Goal: Task Accomplishment & Management: Use online tool/utility

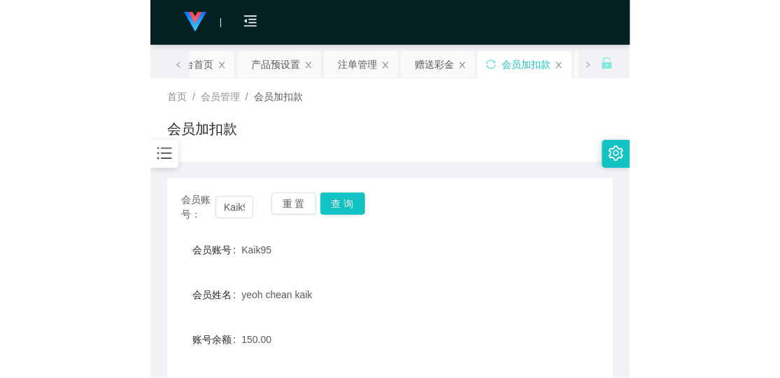
scroll to position [78, 0]
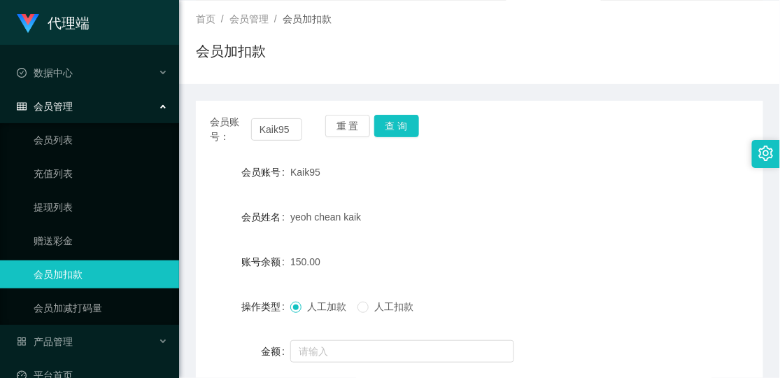
click at [479, 62] on div "会员加扣款" at bounding box center [479, 57] width 567 height 32
click at [479, 44] on div "会员加扣款" at bounding box center [479, 57] width 567 height 32
click at [399, 31] on div "首页 / 会员管理 / 会员加扣款 / 会员加扣款" at bounding box center [479, 42] width 567 height 61
click at [479, 36] on div "首页 / 会员管理 / 会员加扣款 / 会员加扣款" at bounding box center [479, 42] width 567 height 61
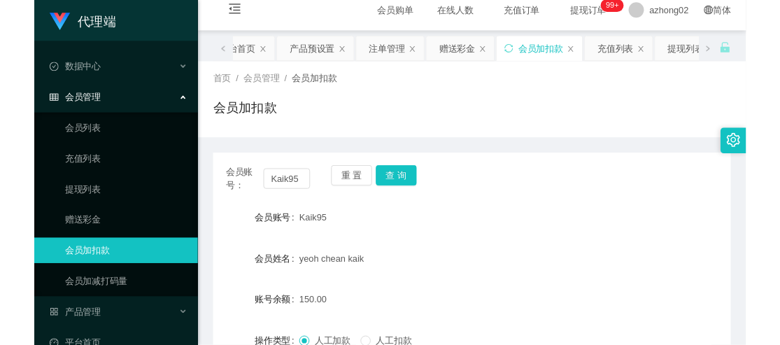
scroll to position [0, 0]
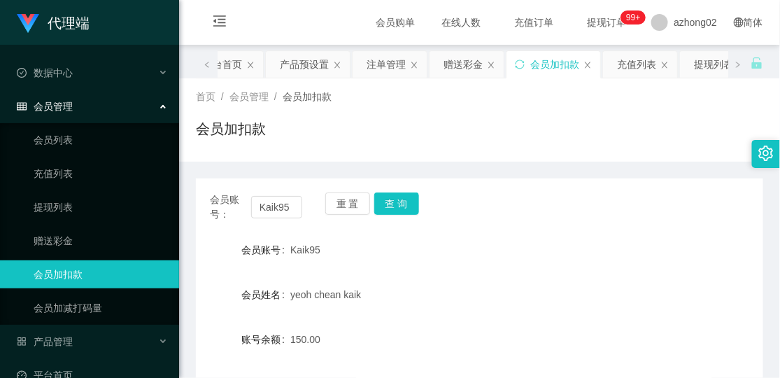
click at [479, 136] on div "会员加扣款" at bounding box center [479, 134] width 567 height 32
click at [479, 122] on div "会员加扣款" at bounding box center [479, 134] width 567 height 32
click at [464, 68] on div "赠送彩金" at bounding box center [462, 64] width 39 height 27
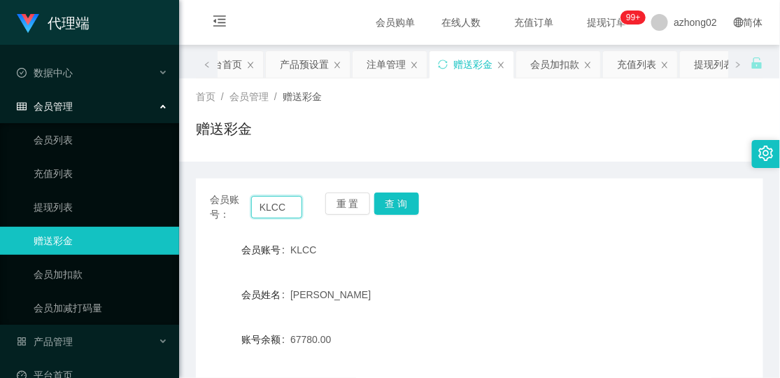
drag, startPoint x: 294, startPoint y: 212, endPoint x: 240, endPoint y: 222, distance: 54.7
click at [240, 222] on div "会员账号： KLCC 重 置 查 询 会员账号 KLCC 会员姓名 [PERSON_NAME] 账号余额 67780.00 操作类型 彩金加款 彩金扣款 金额…" at bounding box center [479, 348] width 567 height 340
click at [466, 113] on div "首页 / 会员管理 / 赠送彩金 / 赠送彩金" at bounding box center [479, 120] width 567 height 61
click at [479, 158] on div "首页 / 会员管理 / 赠送彩金 / 赠送彩金" at bounding box center [479, 119] width 601 height 83
click at [479, 127] on div "赠送彩金" at bounding box center [479, 134] width 567 height 32
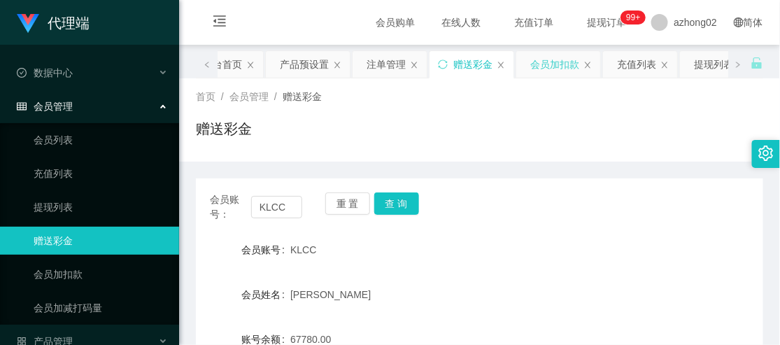
click at [479, 67] on div "会员加扣款" at bounding box center [554, 64] width 49 height 27
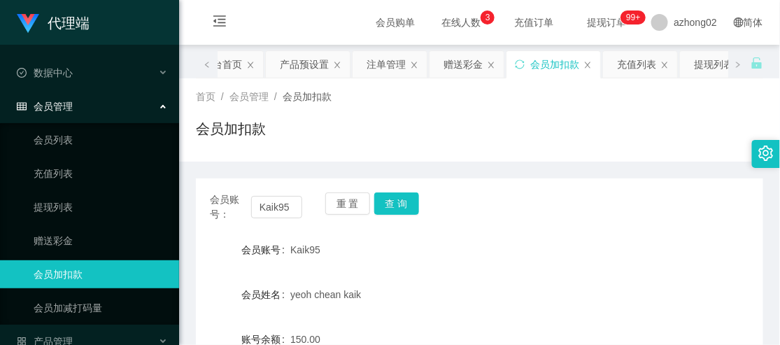
drag, startPoint x: 459, startPoint y: 124, endPoint x: 450, endPoint y: 115, distance: 13.4
click at [458, 121] on div "会员加扣款" at bounding box center [479, 134] width 567 height 32
click at [479, 123] on div "会员加扣款" at bounding box center [479, 134] width 567 height 32
click at [308, 68] on div "产品预设置" at bounding box center [304, 64] width 49 height 27
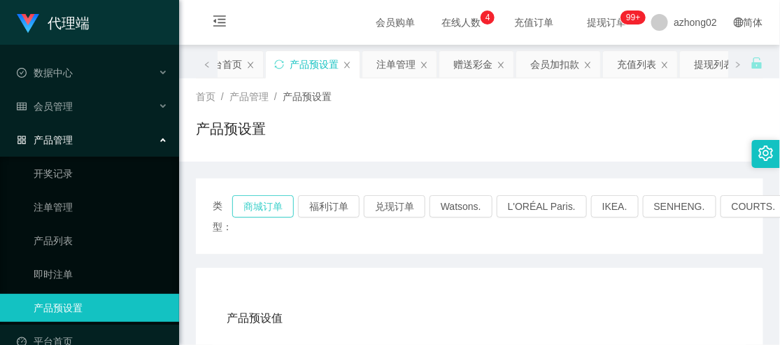
click at [259, 204] on button "商城订单" at bounding box center [263, 206] width 62 height 22
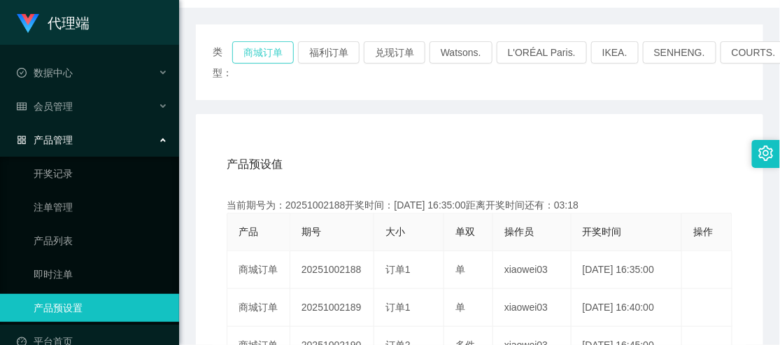
scroll to position [233, 0]
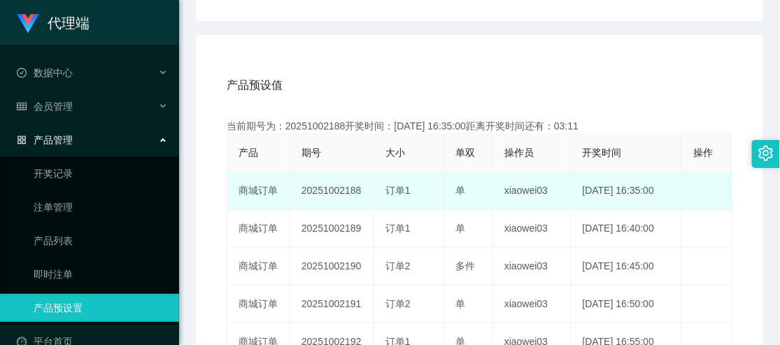
click at [325, 190] on td "20251002188" at bounding box center [332, 191] width 84 height 38
copy td "20251002188"
